Goal: Transaction & Acquisition: Subscribe to service/newsletter

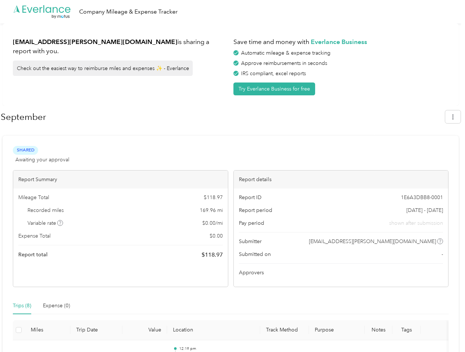
click at [234, 176] on div "Report details" at bounding box center [341, 180] width 215 height 18
click at [233, 12] on div ".cls-1 { fill: #00adee; } .cls-2 { fill: #fff; } .cls-3 { fill: #707372; } .cls…" at bounding box center [231, 11] width 462 height 23
click at [276, 89] on button "Try Everlance Business for free" at bounding box center [275, 89] width 82 height 13
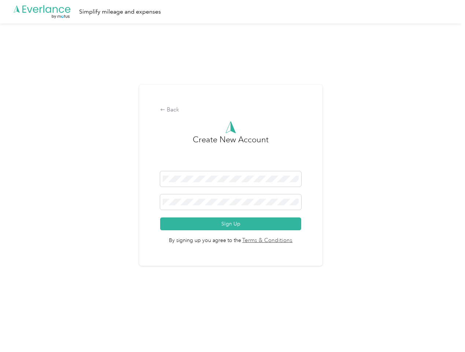
click at [223, 117] on div "Back Create New Account Sign Up By signing up you agree to the Terms & Conditio…" at bounding box center [230, 176] width 183 height 182
click at [457, 117] on div "Back Create New Account Sign Up By signing up you agree to the Terms & Conditio…" at bounding box center [231, 178] width 462 height 310
click at [61, 223] on div "Back Create New Account Sign Up By signing up you agree to the Terms & Conditio…" at bounding box center [231, 178] width 462 height 310
click at [289, 241] on link "Terms & Conditions" at bounding box center [267, 241] width 52 height 8
click at [22, 306] on div "Back Create New Account Sign Up By signing up you agree to the Terms & Conditio…" at bounding box center [231, 178] width 462 height 310
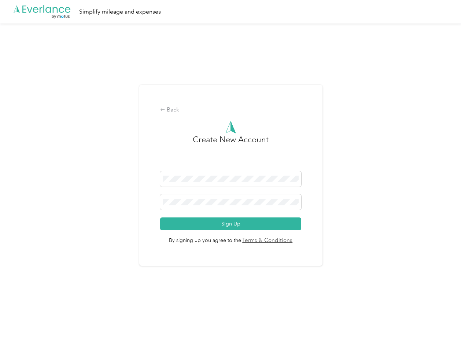
click at [56, 306] on div "Back Create New Account Sign Up By signing up you agree to the Terms & Conditio…" at bounding box center [231, 178] width 462 height 310
click at [19, 330] on div "Back Create New Account Sign Up By signing up you agree to the Terms & Conditio…" at bounding box center [231, 178] width 462 height 310
